Goal: Information Seeking & Learning: Learn about a topic

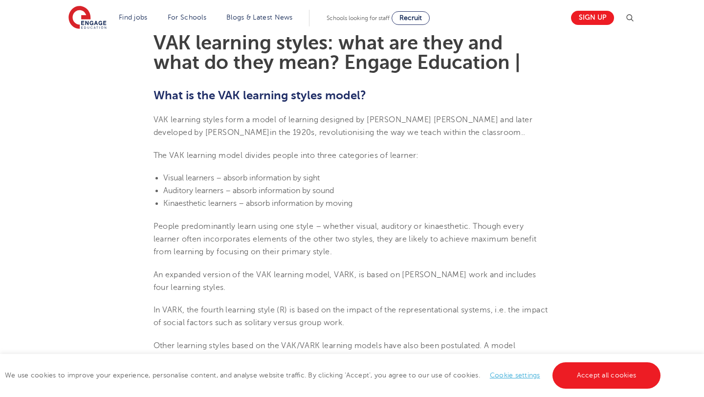
scroll to position [291, 0]
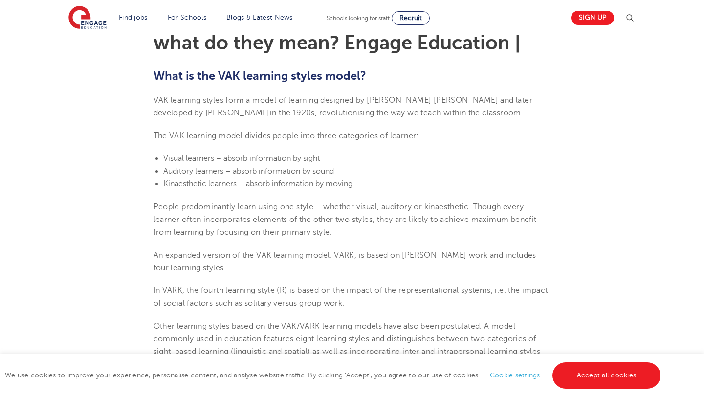
click at [375, 100] on span "VAK learning styles form a model of learning designed by [PERSON_NAME] [PERSON_…" at bounding box center [342, 107] width 379 height 22
drag, startPoint x: 372, startPoint y: 100, endPoint x: 438, endPoint y: 98, distance: 66.5
click at [438, 98] on span "VAK learning styles form a model of learning designed by [PERSON_NAME] [PERSON_…" at bounding box center [342, 107] width 379 height 22
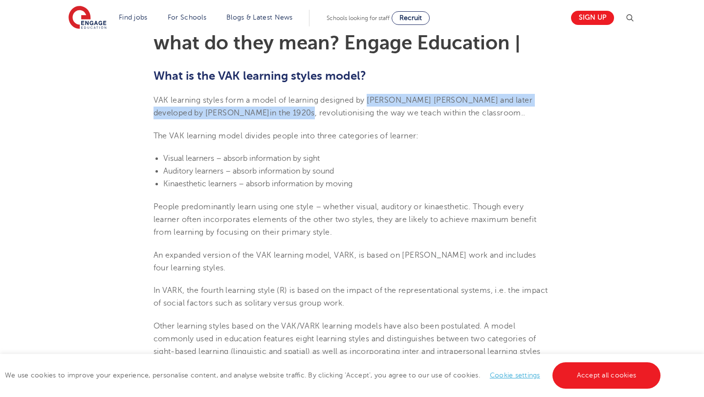
drag, startPoint x: 230, startPoint y: 113, endPoint x: 370, endPoint y: 98, distance: 141.1
click at [370, 98] on span "VAK learning styles form a model of learning designed by [PERSON_NAME] [PERSON_…" at bounding box center [342, 107] width 379 height 22
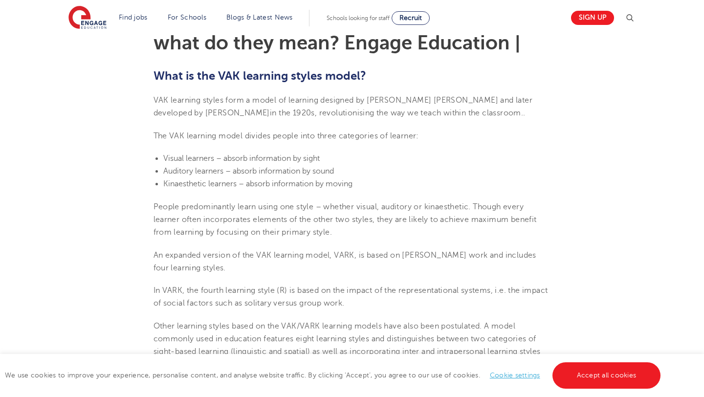
click at [294, 290] on span "In VARK, the fourth learning style (R) is based on the impact of the representa…" at bounding box center [350, 297] width 394 height 22
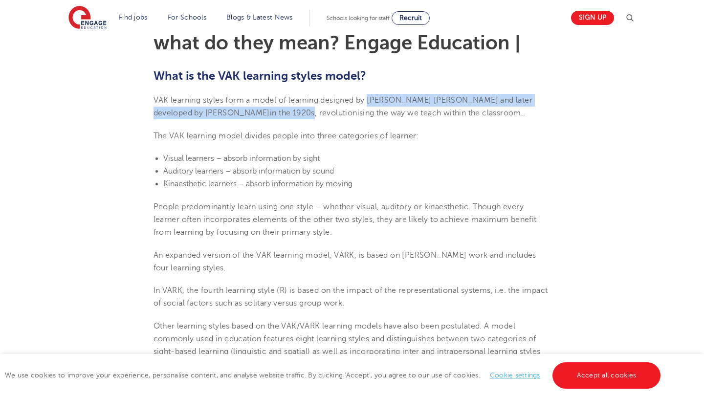
drag, startPoint x: 369, startPoint y: 100, endPoint x: 232, endPoint y: 110, distance: 137.7
click at [232, 110] on span "VAK learning styles form a model of learning designed by [PERSON_NAME] [PERSON_…" at bounding box center [342, 107] width 379 height 22
copy span "[PERSON_NAME] [PERSON_NAME] and later developed by [PERSON_NAME] in the 1920s"
